Goal: Task Accomplishment & Management: Manage account settings

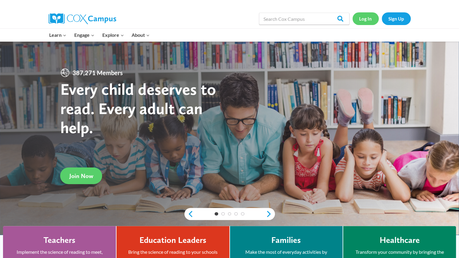
click at [367, 22] on link "Log In" at bounding box center [366, 18] width 26 height 12
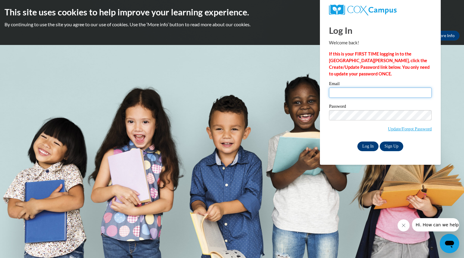
type input "bonsonmatthew@aasd.k12.wi.us"
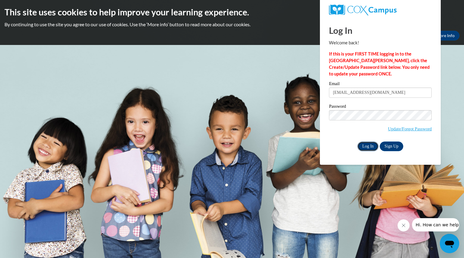
click at [367, 145] on input "Log In" at bounding box center [367, 147] width 21 height 10
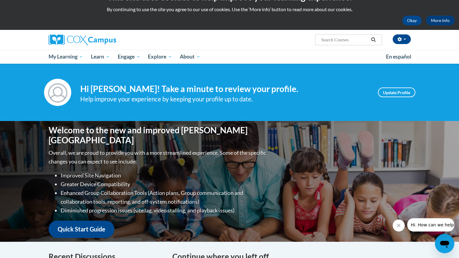
scroll to position [14, 0]
